Goal: Check status: Check status

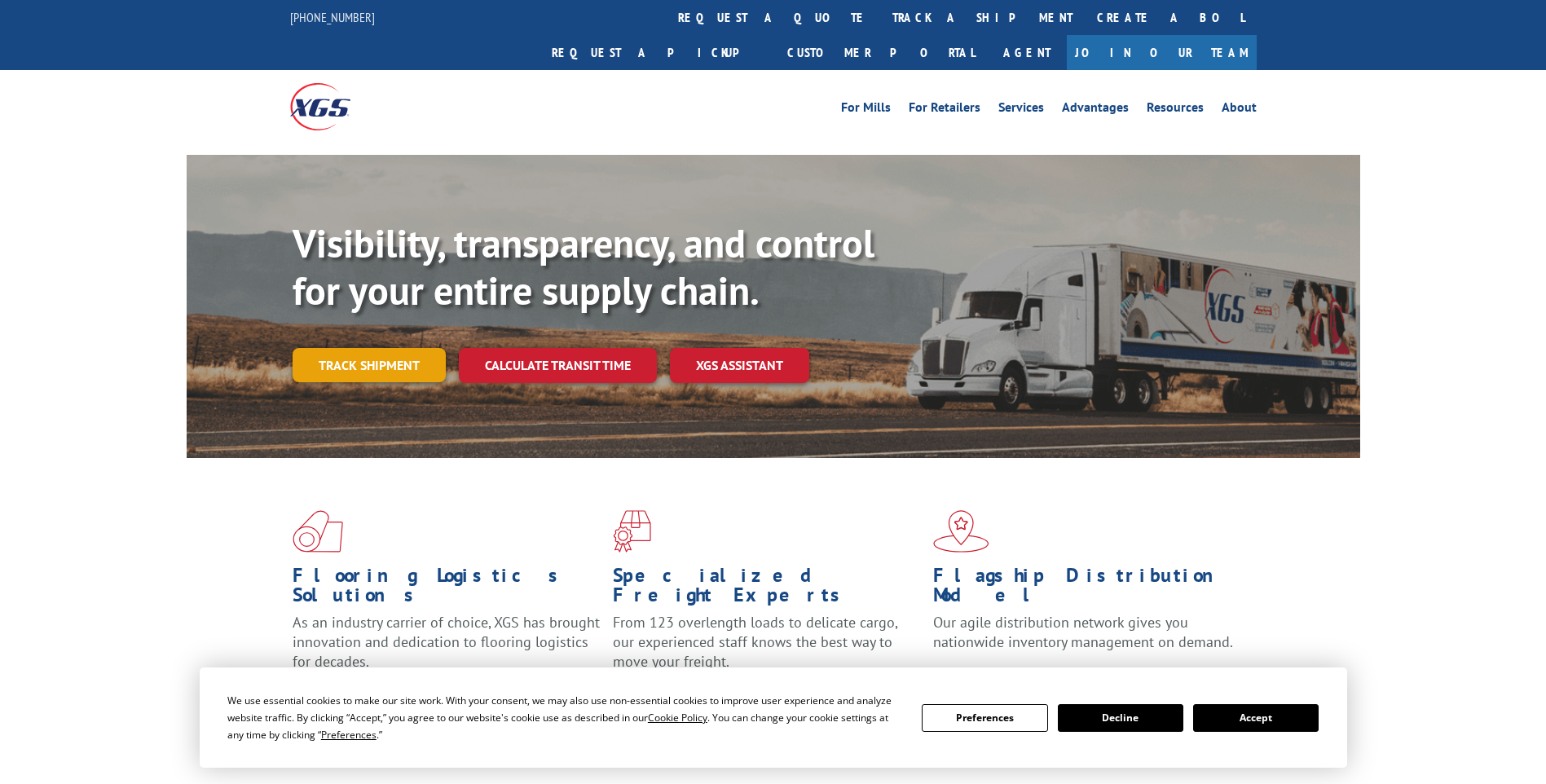
click at [368, 348] on link "Track shipment" at bounding box center [369, 365] width 153 height 35
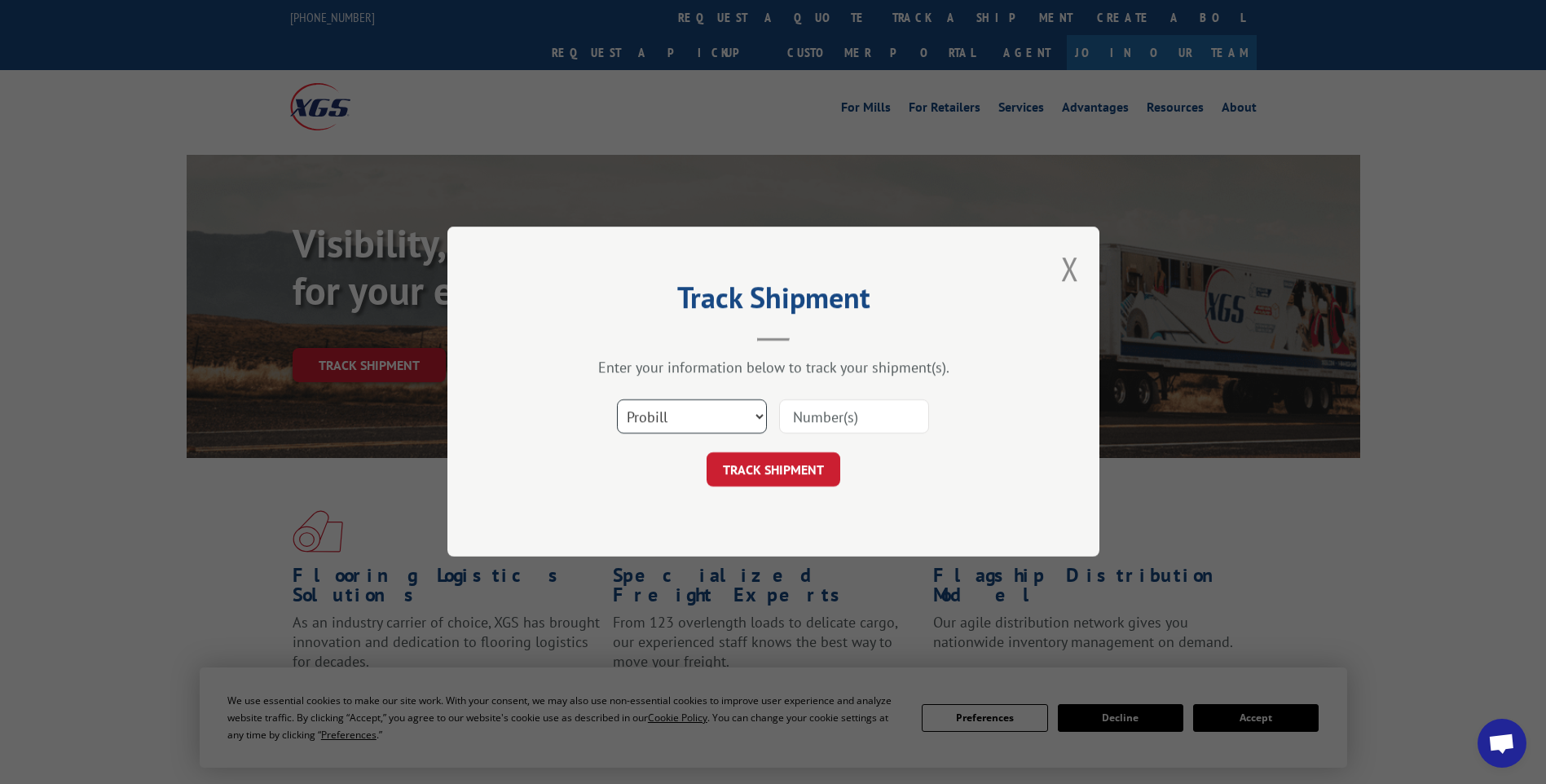
click at [757, 419] on select "Select category... Probill BOL PO" at bounding box center [692, 417] width 150 height 35
select select "bol"
click at [617, 400] on select "Select category... Probill BOL PO" at bounding box center [692, 417] width 150 height 35
click at [832, 419] on input at bounding box center [854, 417] width 150 height 35
type input "604715"
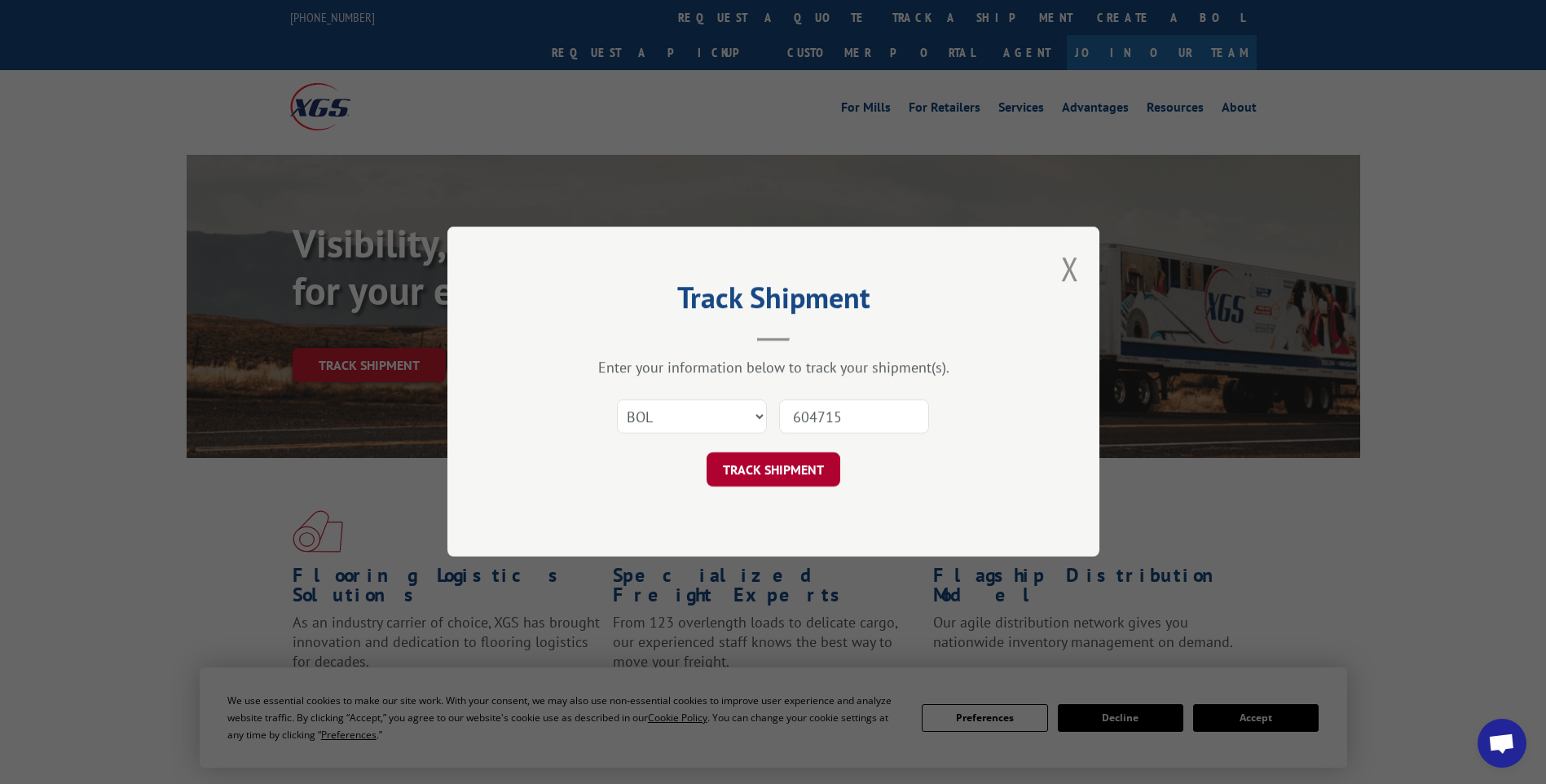
click at [772, 466] on button "TRACK SHIPMENT" at bounding box center [773, 469] width 133 height 35
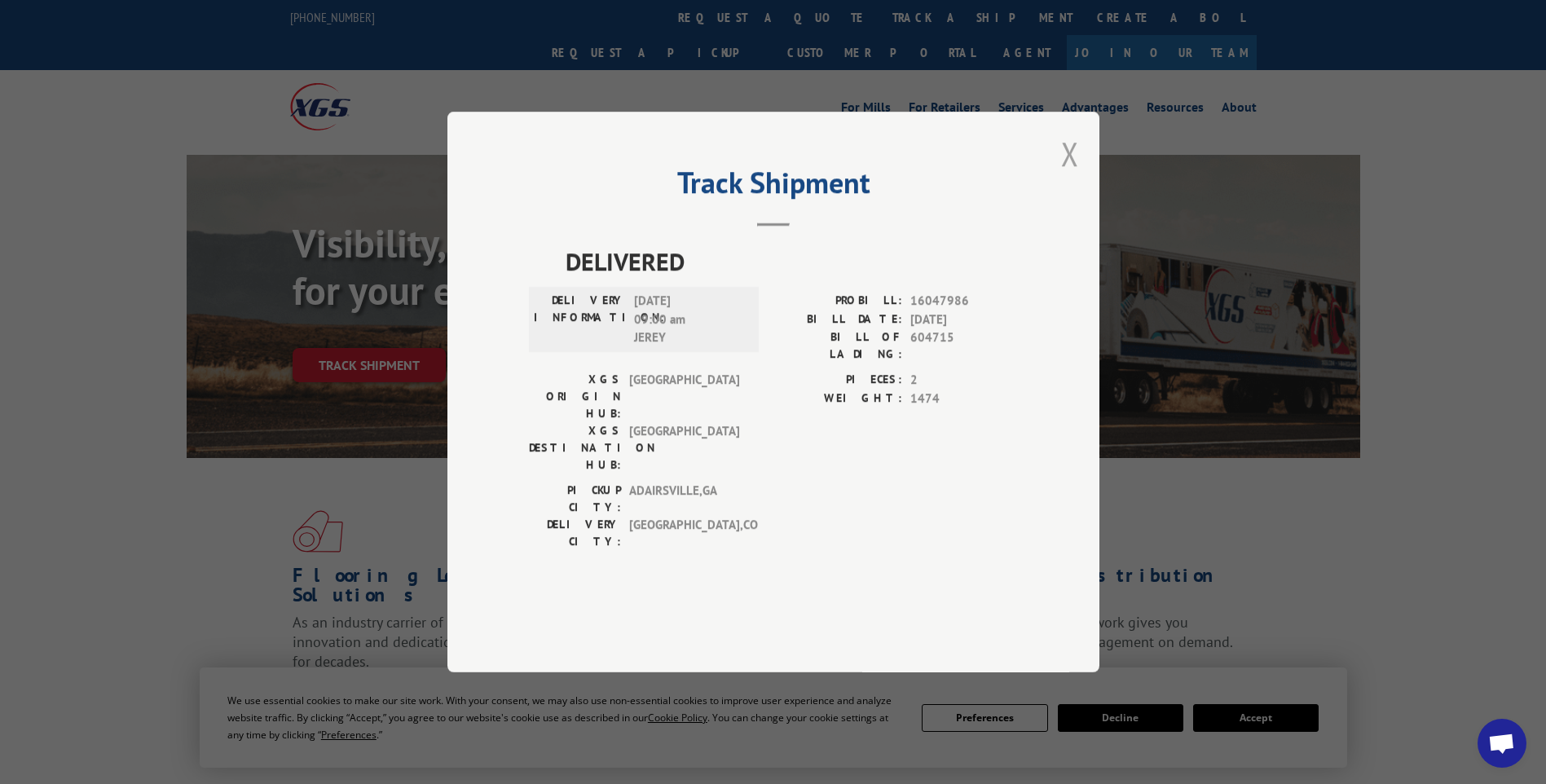
click at [1069, 176] on button "Close modal" at bounding box center [1070, 154] width 18 height 43
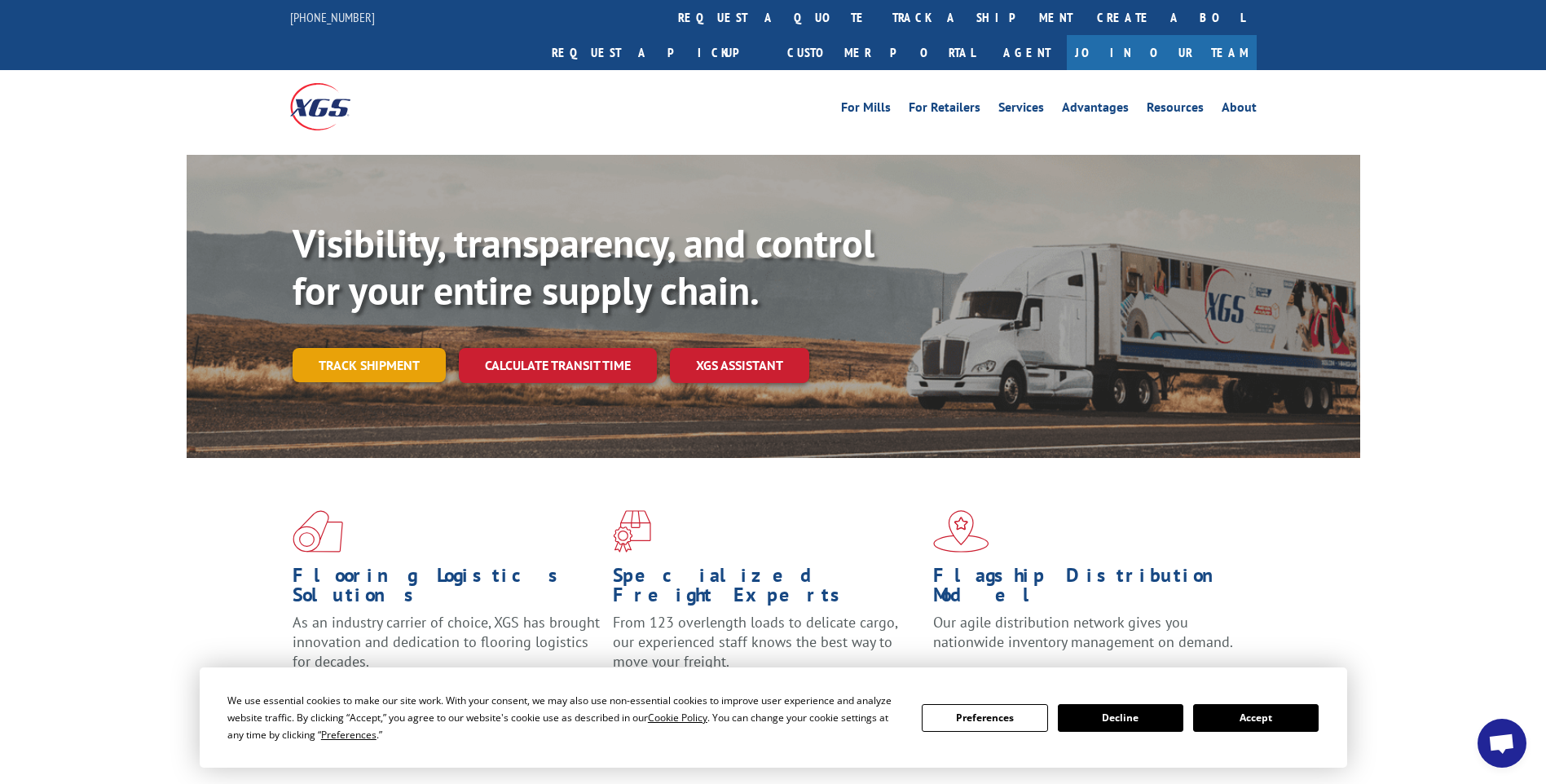
click at [377, 348] on link "Track shipment" at bounding box center [369, 365] width 153 height 35
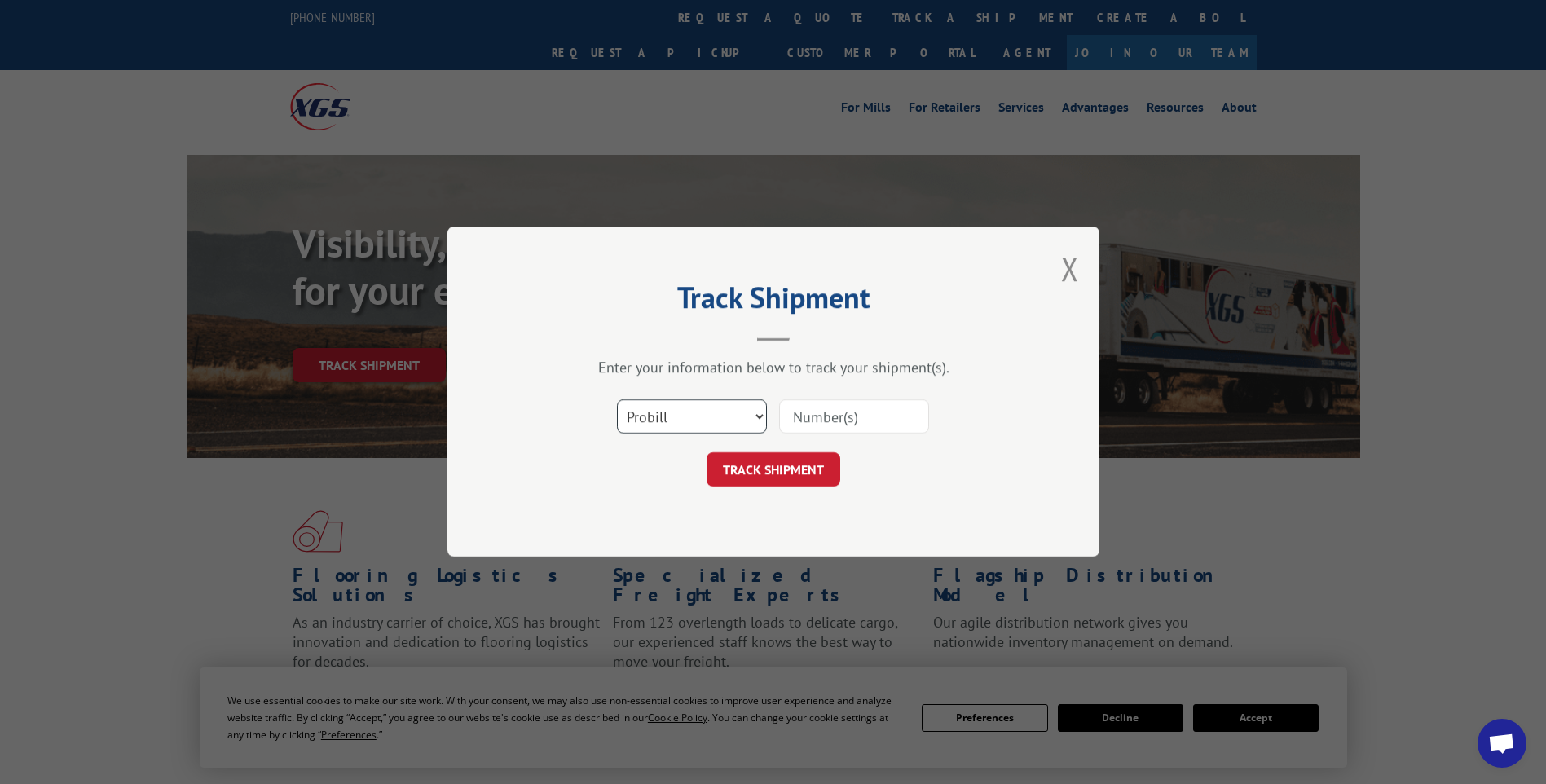
drag, startPoint x: 757, startPoint y: 411, endPoint x: 743, endPoint y: 419, distance: 16.1
click at [757, 410] on select "Select category... Probill BOL PO" at bounding box center [692, 417] width 150 height 35
select select "bol"
click at [617, 400] on select "Select category... Probill BOL PO" at bounding box center [692, 417] width 150 height 35
click at [809, 414] on input at bounding box center [854, 417] width 150 height 35
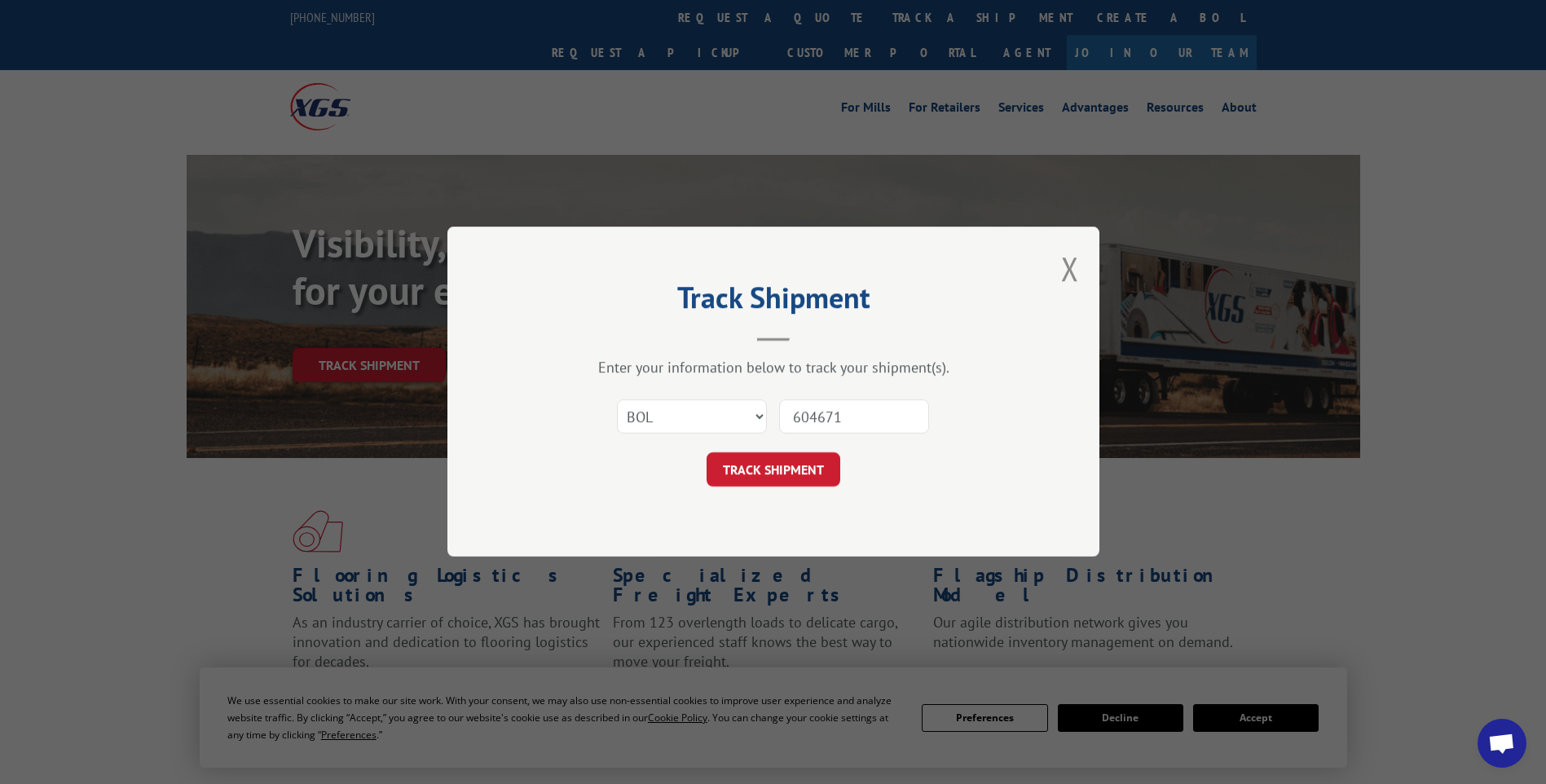
type input "604671"
click at [947, 344] on div "Track Shipment Enter your information below to track your shipment(s). Select c…" at bounding box center [773, 392] width 652 height 330
click at [792, 464] on button "TRACK SHIPMENT" at bounding box center [773, 469] width 133 height 35
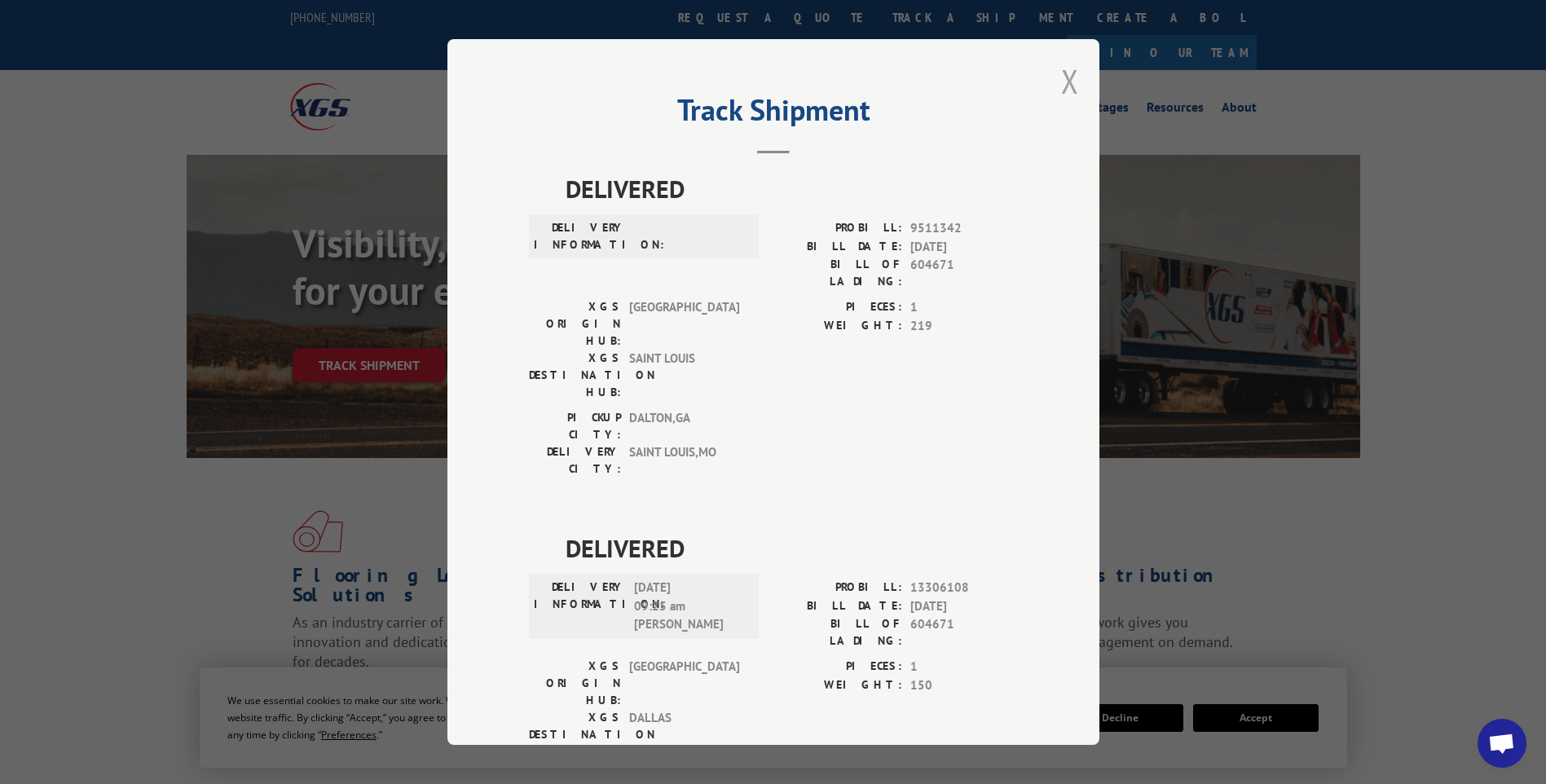
click at [1067, 79] on button "Close modal" at bounding box center [1070, 81] width 18 height 43
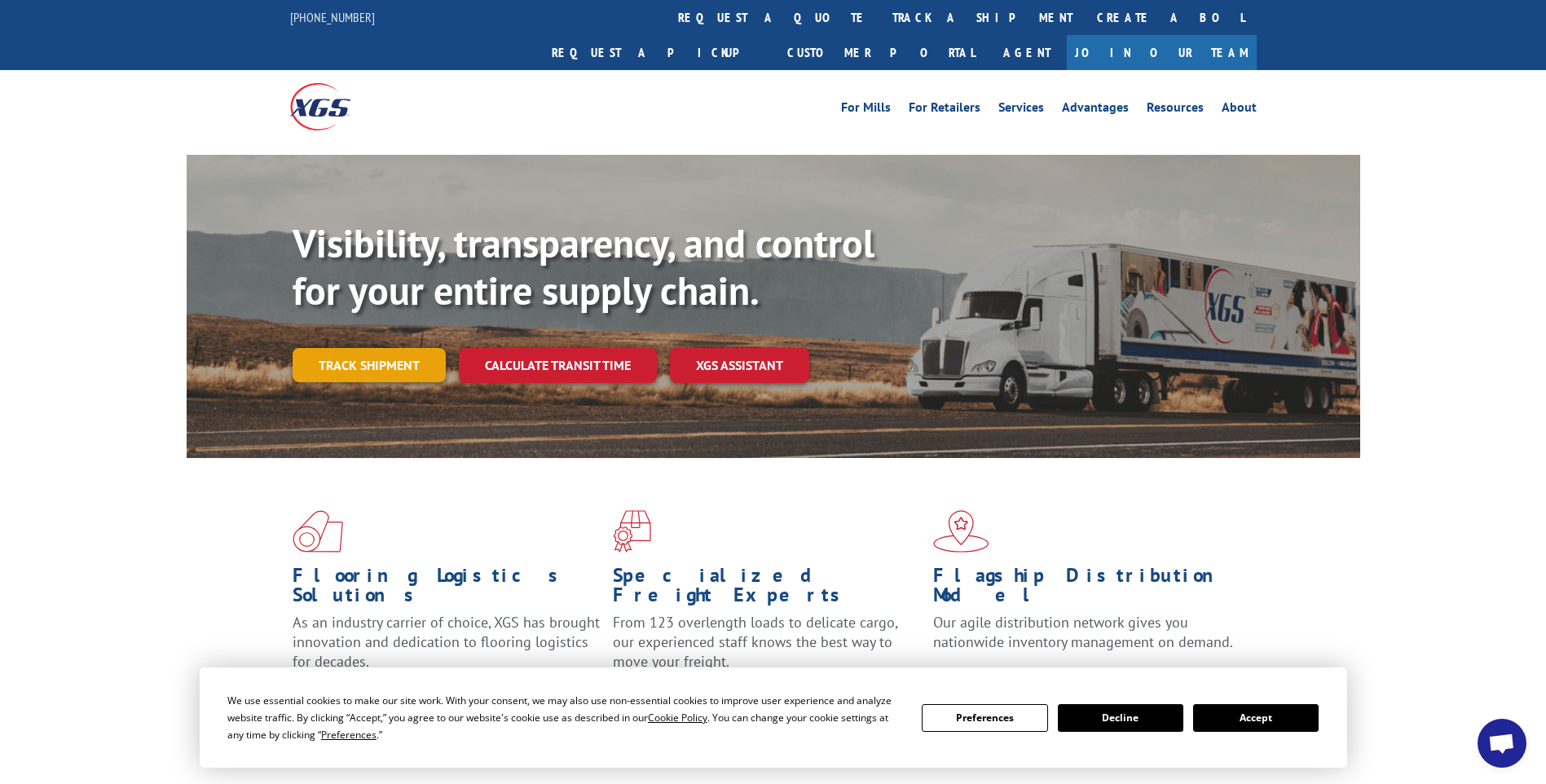
click at [377, 348] on link "Track shipment" at bounding box center [369, 365] width 153 height 35
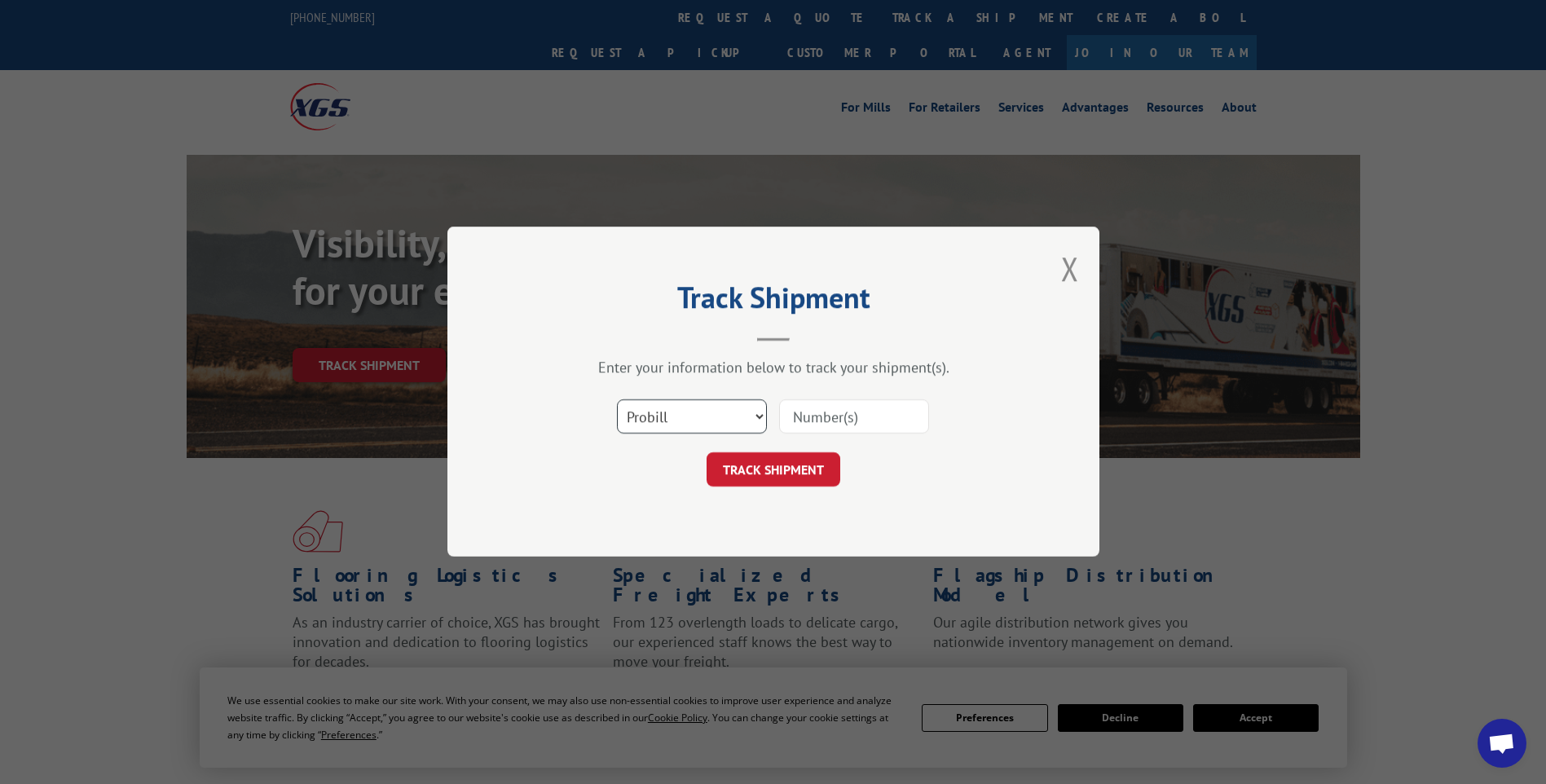
click at [760, 412] on select "Select category... Probill BOL PO" at bounding box center [692, 417] width 150 height 35
select select "bol"
click at [617, 400] on select "Select category... Probill BOL PO" at bounding box center [692, 417] width 150 height 35
click at [831, 414] on input at bounding box center [854, 417] width 150 height 35
type input "6046715"
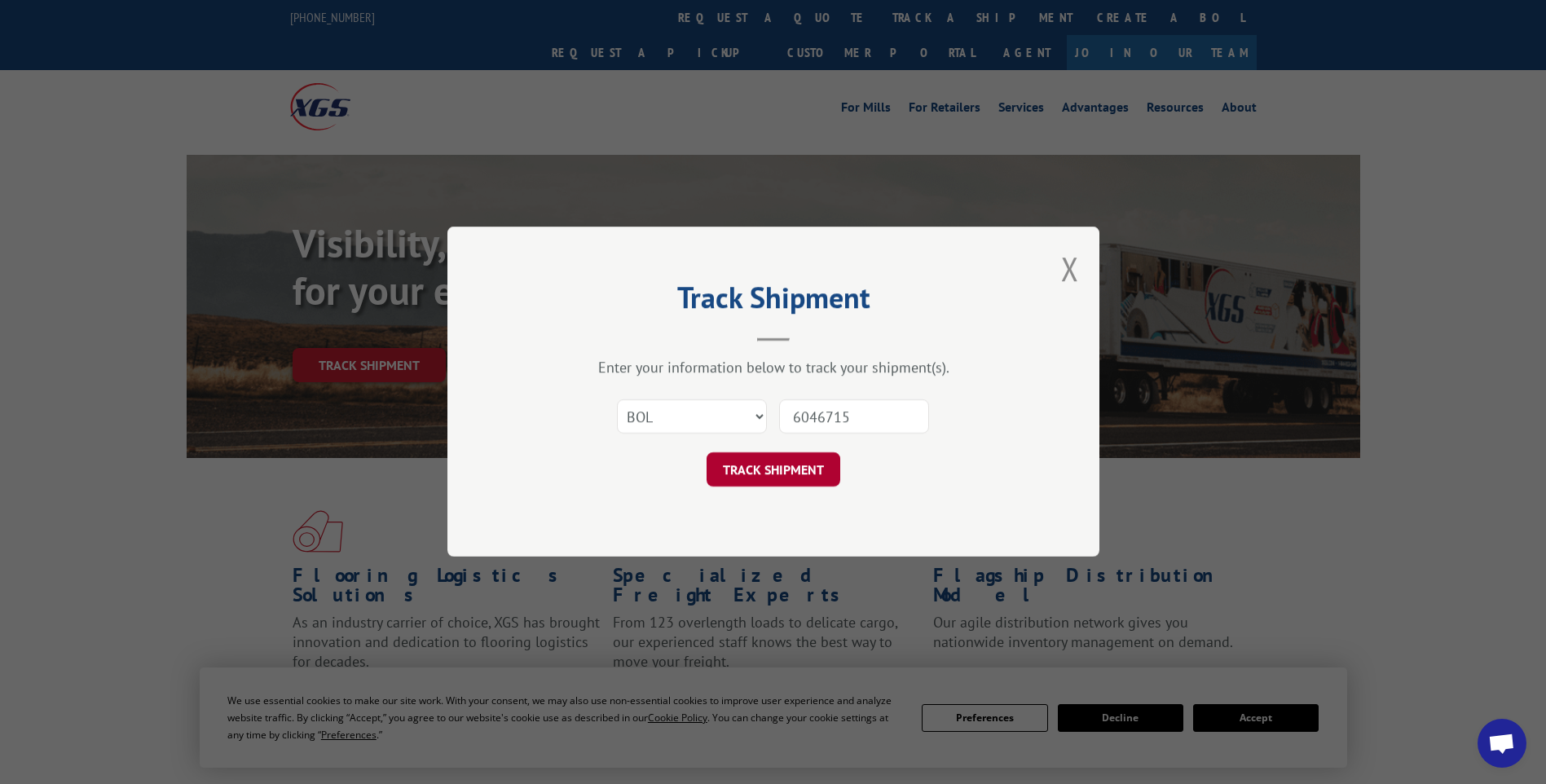
click at [796, 460] on button "TRACK SHIPMENT" at bounding box center [773, 469] width 133 height 35
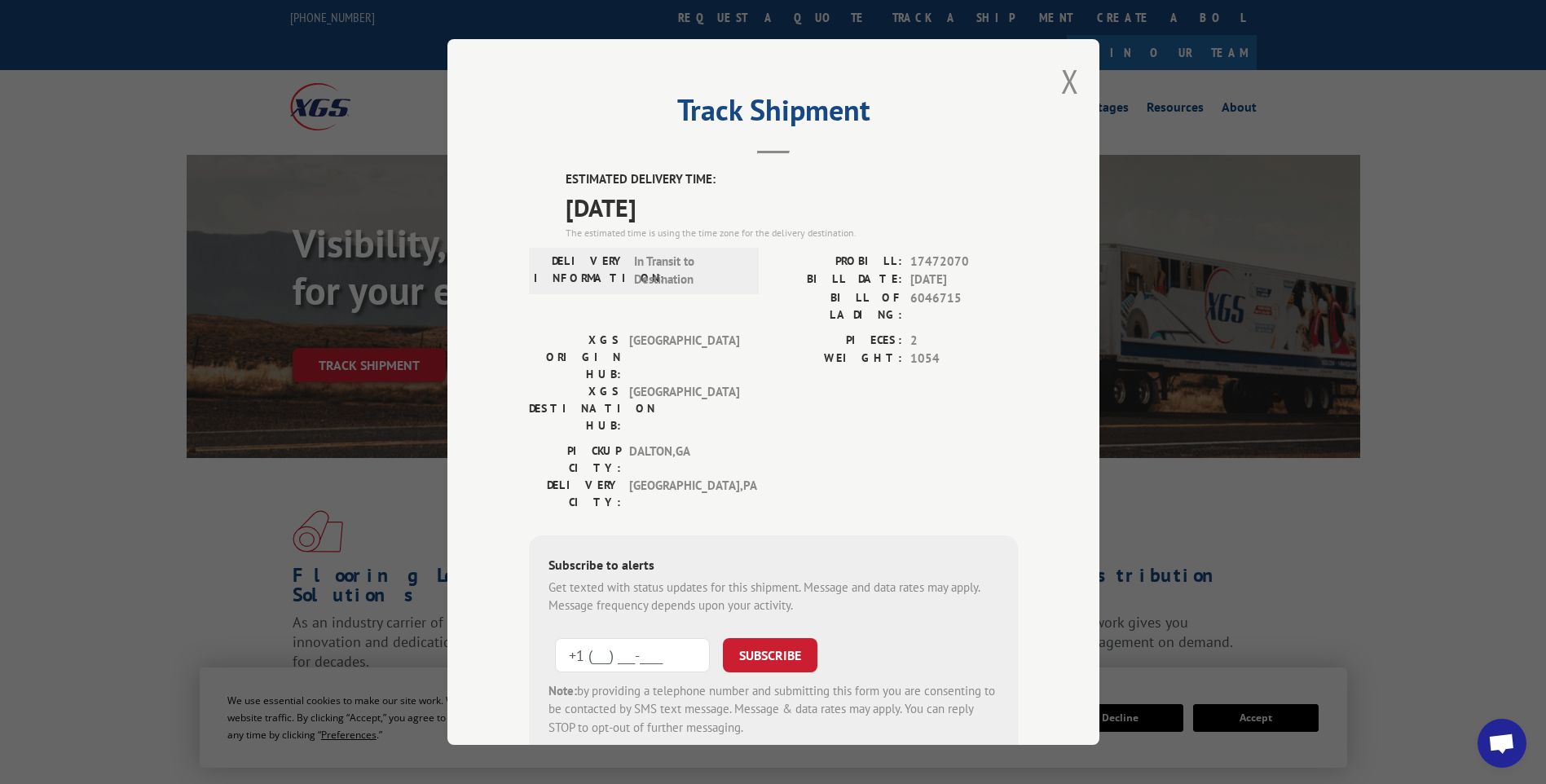
click at [574, 638] on input "+1 (___) ___-____" at bounding box center [632, 655] width 155 height 35
type input "[PHONE_NUMBER]"
click at [771, 638] on button "SUBSCRIBE" at bounding box center [771, 655] width 95 height 35
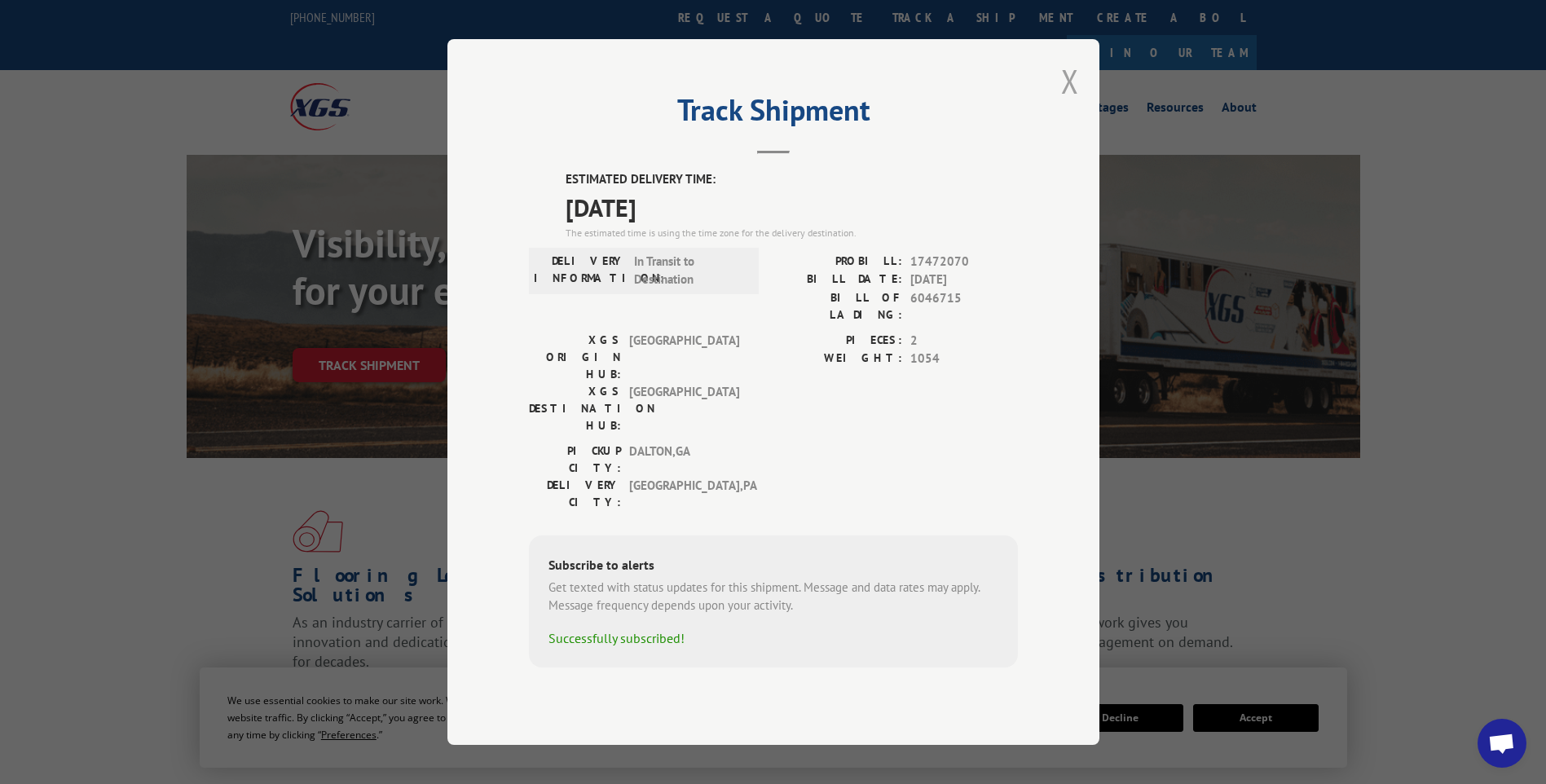
click at [1068, 103] on button "Close modal" at bounding box center [1070, 81] width 18 height 43
